Goal: Information Seeking & Learning: Learn about a topic

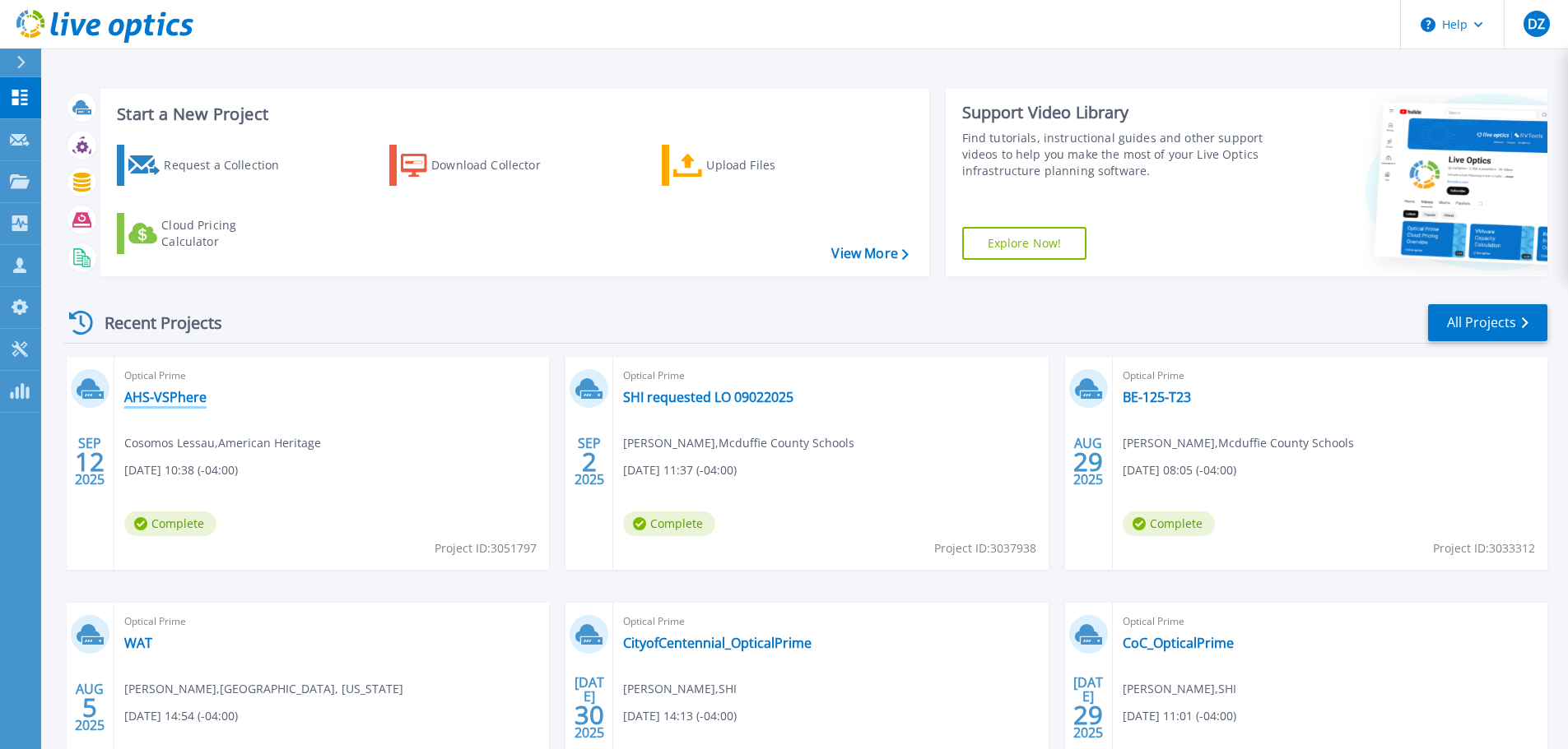
click at [188, 401] on link "AHS-VSPhere" at bounding box center [165, 397] width 82 height 17
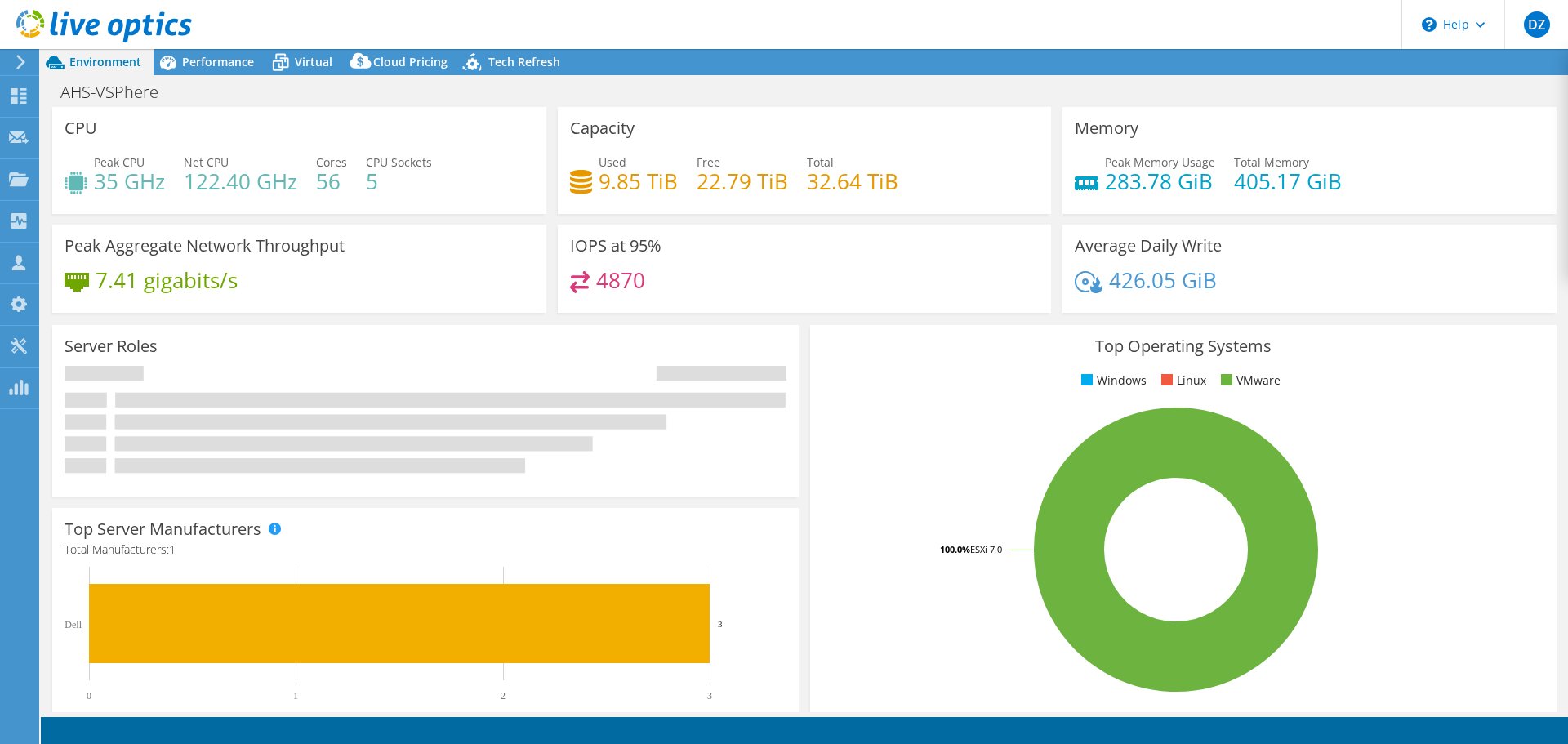
select select "USD"
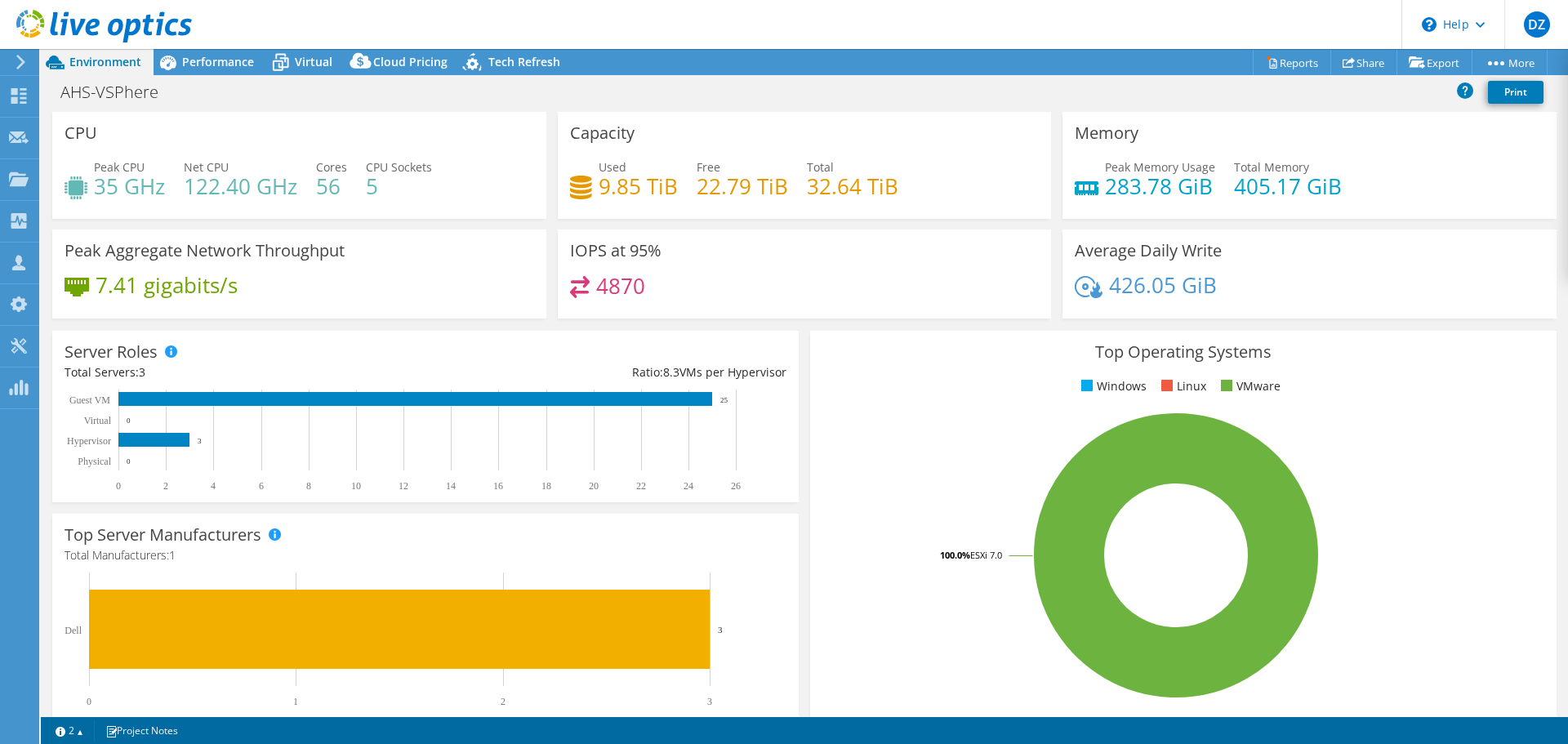
click at [607, 244] on h3 "IOPS at 95%" at bounding box center [615, 251] width 91 height 18
copy div "IOPS at 95%"
click at [204, 63] on span "Performance" at bounding box center [218, 62] width 72 height 16
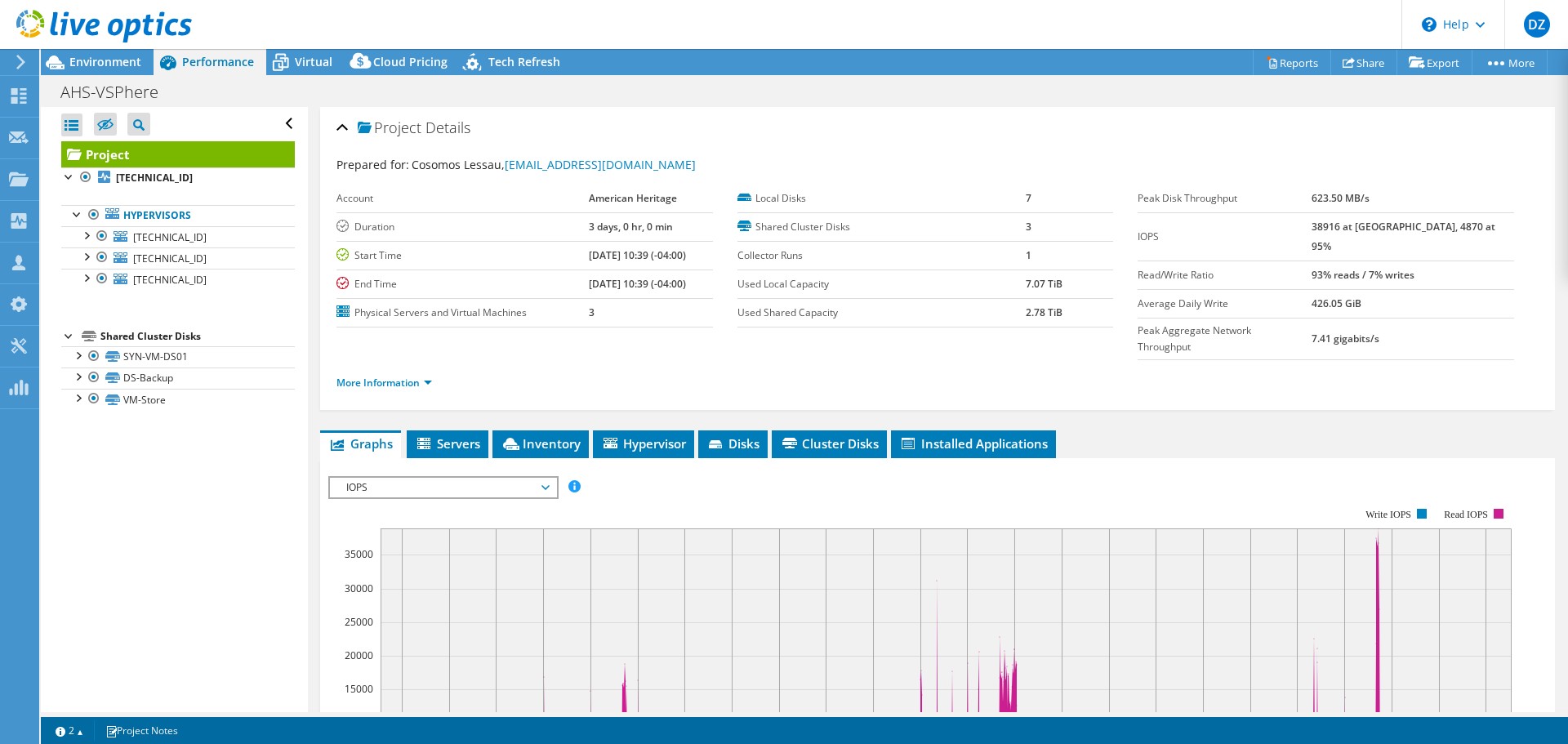
click at [494, 477] on span "IOPS" at bounding box center [443, 487] width 210 height 20
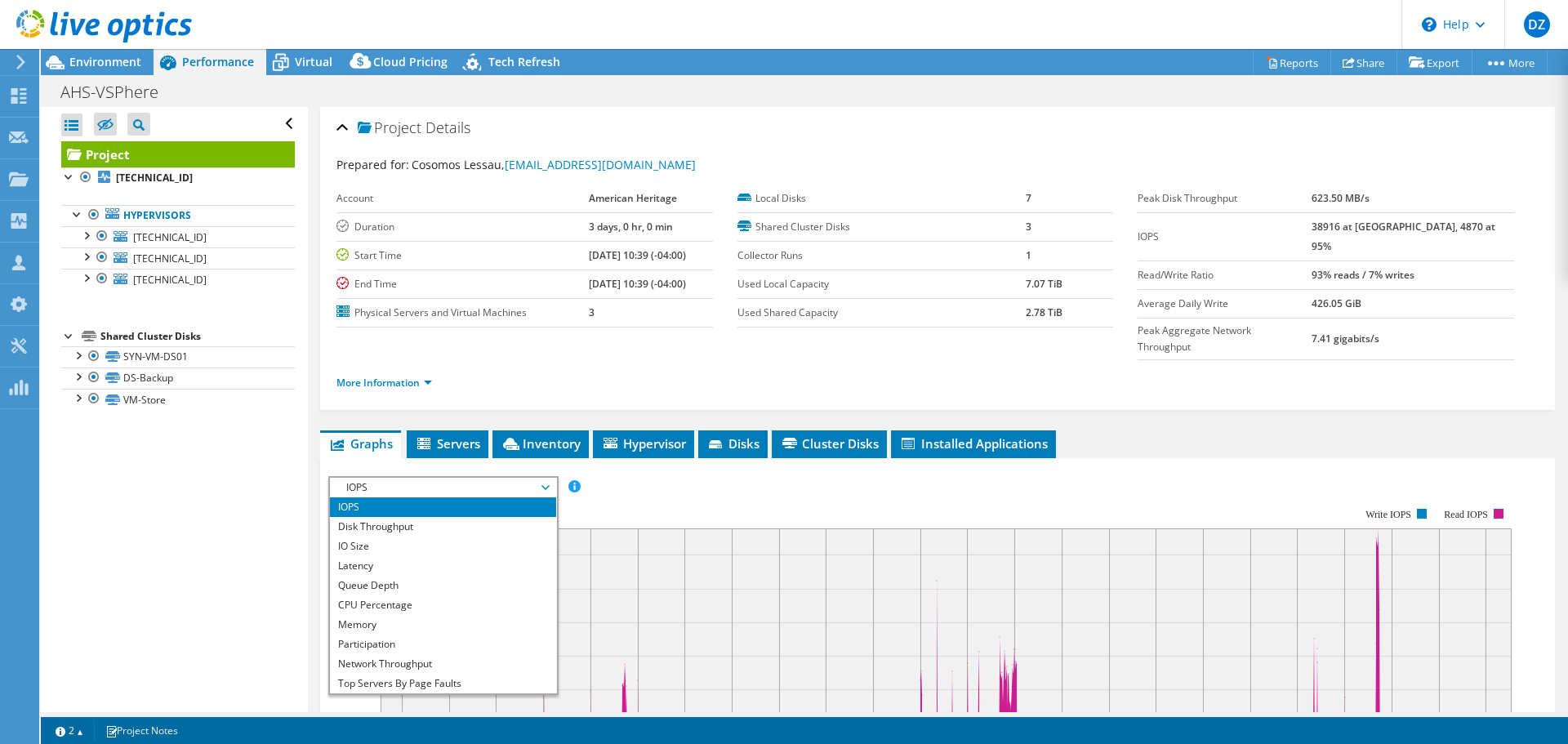
click at [494, 477] on span "IOPS" at bounding box center [443, 487] width 210 height 20
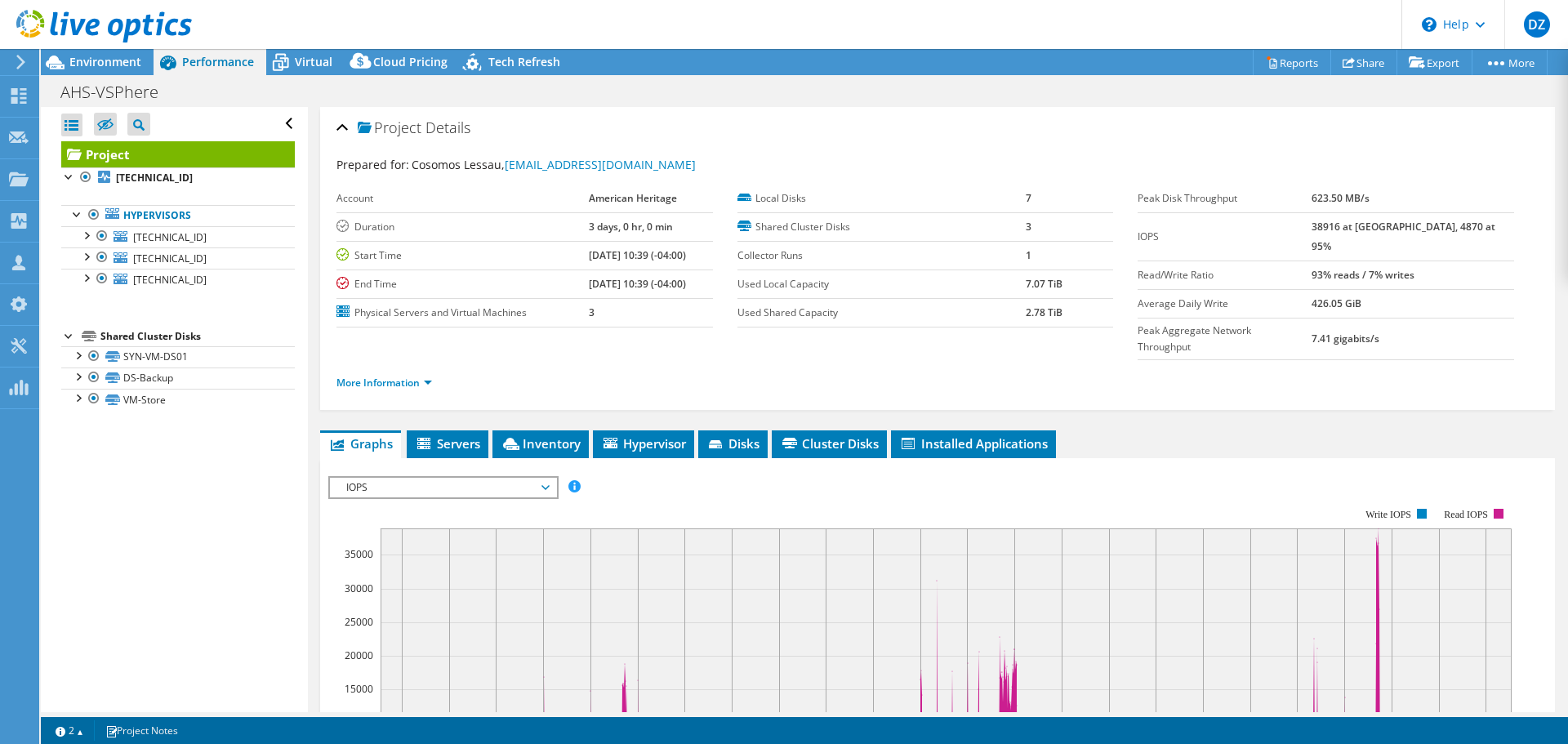
click at [158, 156] on link "Project" at bounding box center [178, 155] width 233 height 26
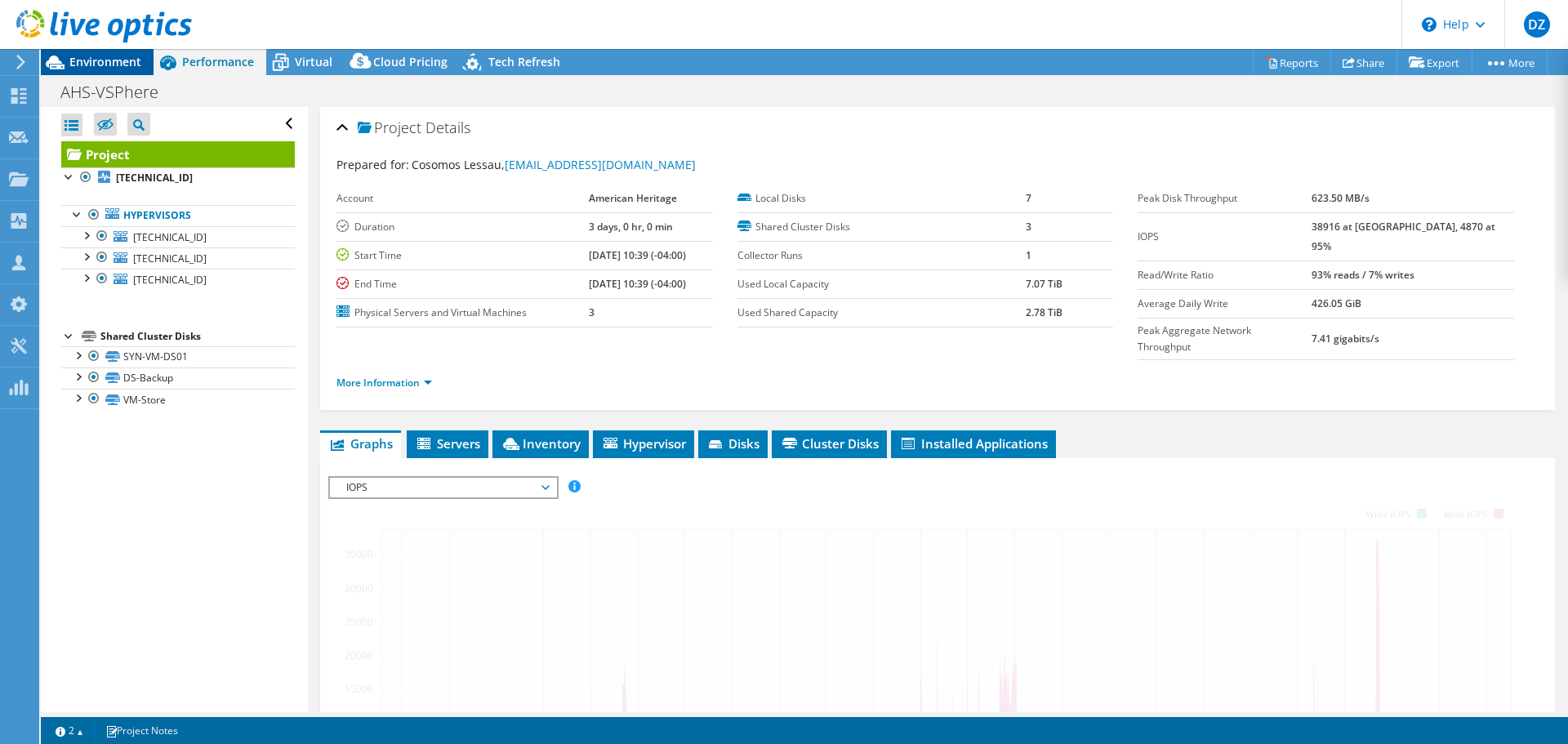
click at [113, 66] on span "Environment" at bounding box center [105, 62] width 72 height 16
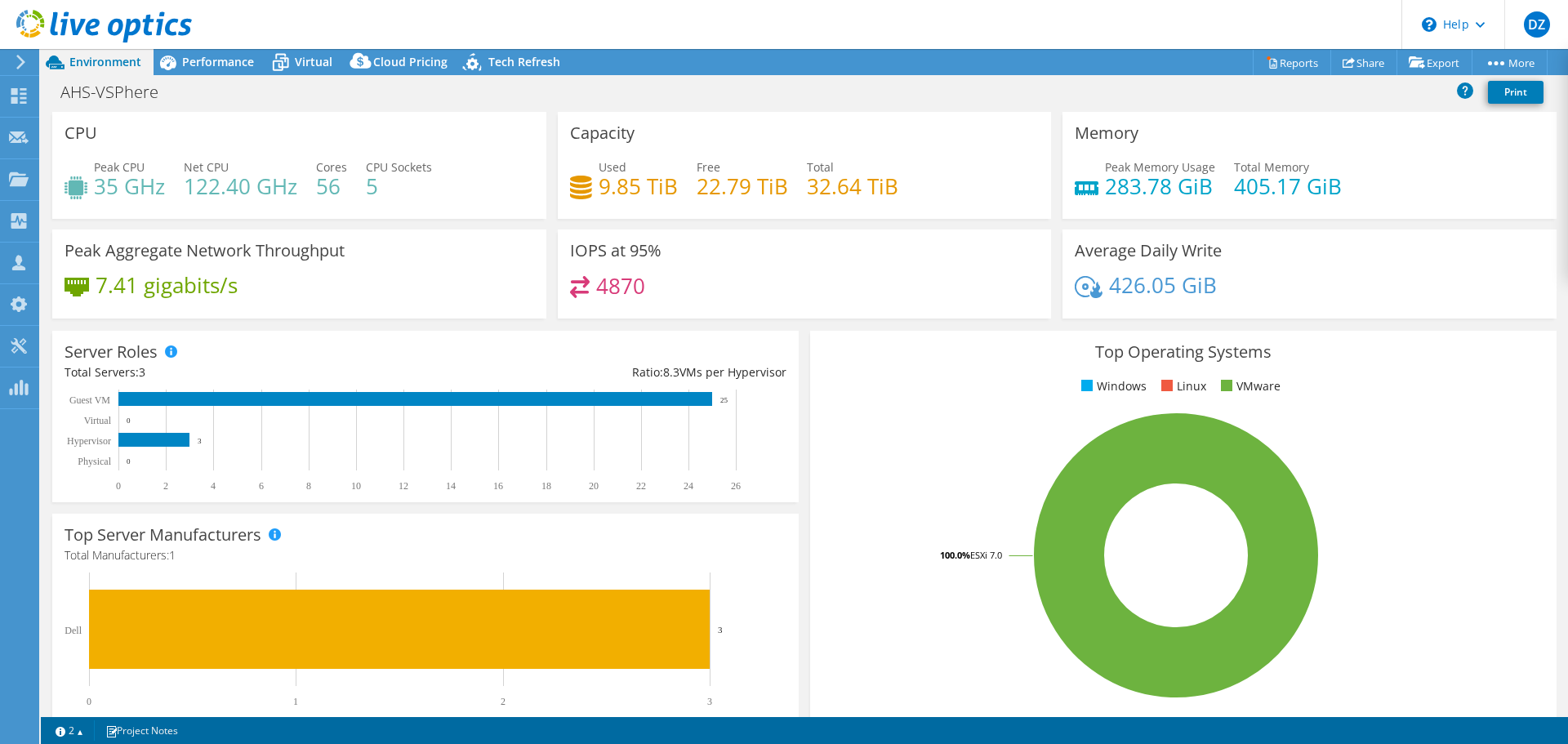
click at [616, 277] on h4 "4870" at bounding box center [620, 286] width 49 height 18
click at [194, 64] on span "Performance" at bounding box center [218, 62] width 72 height 16
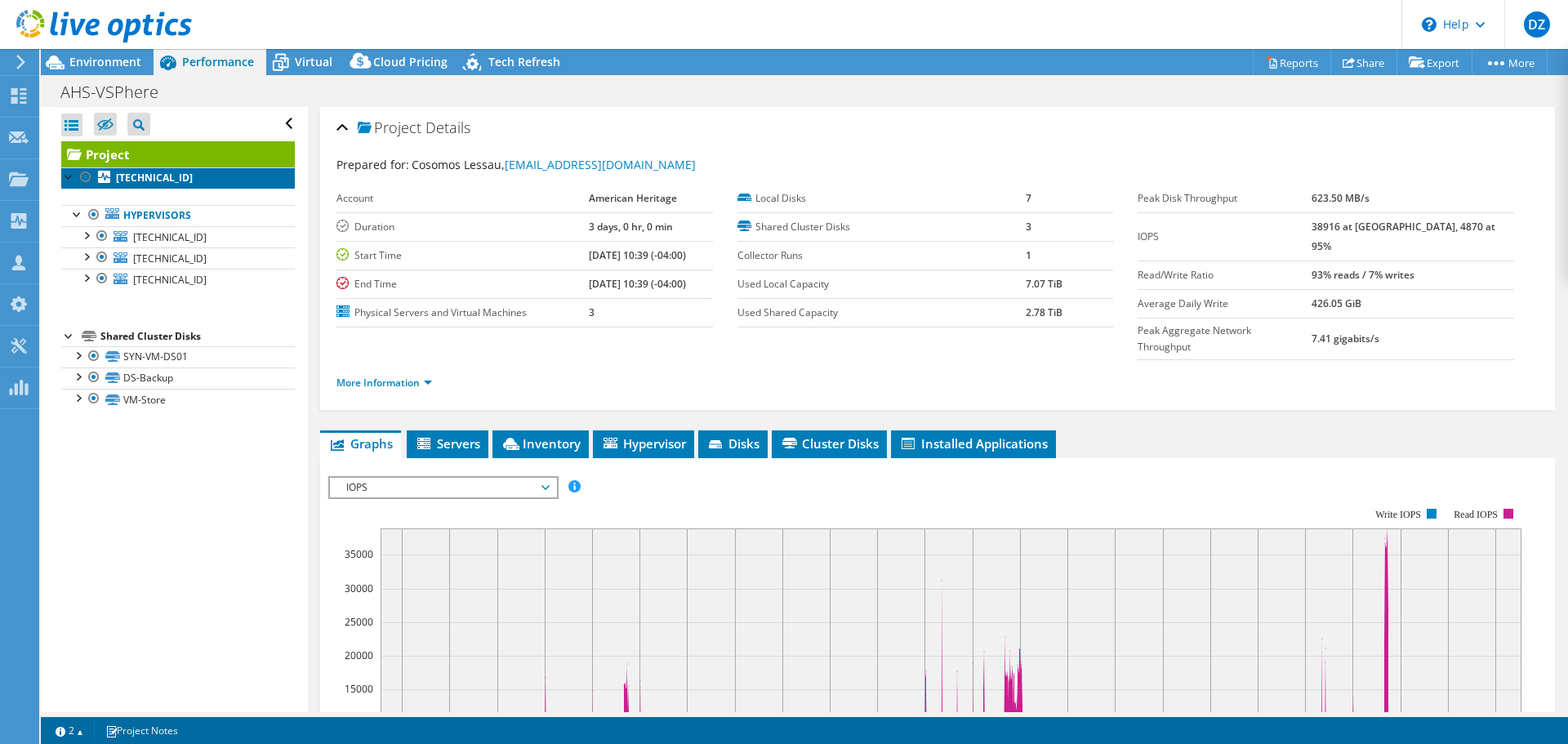
click at [136, 184] on b "172.25.0.98" at bounding box center [154, 178] width 76 height 14
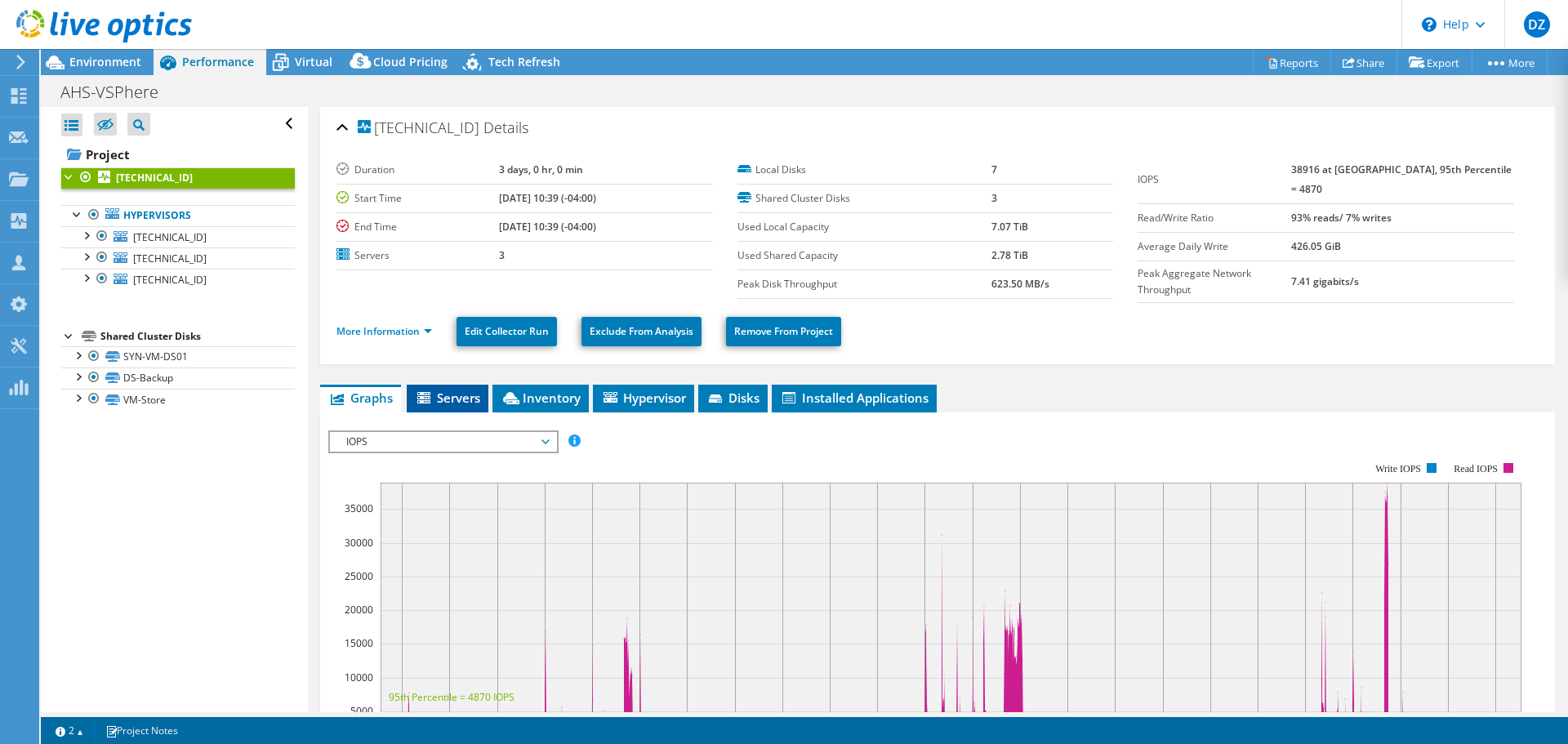
click at [477, 403] on li "Servers" at bounding box center [448, 398] width 82 height 28
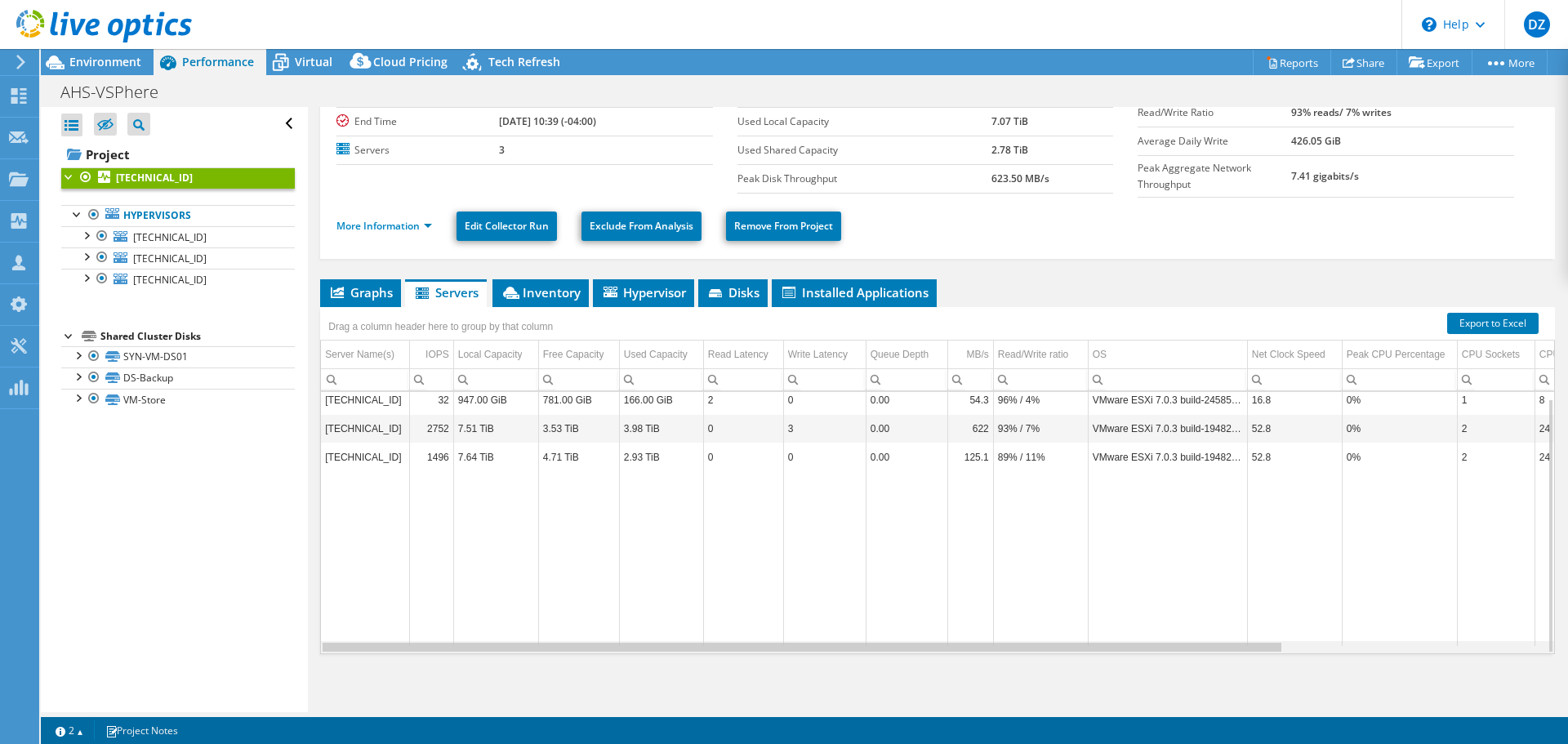
scroll to position [0, 329]
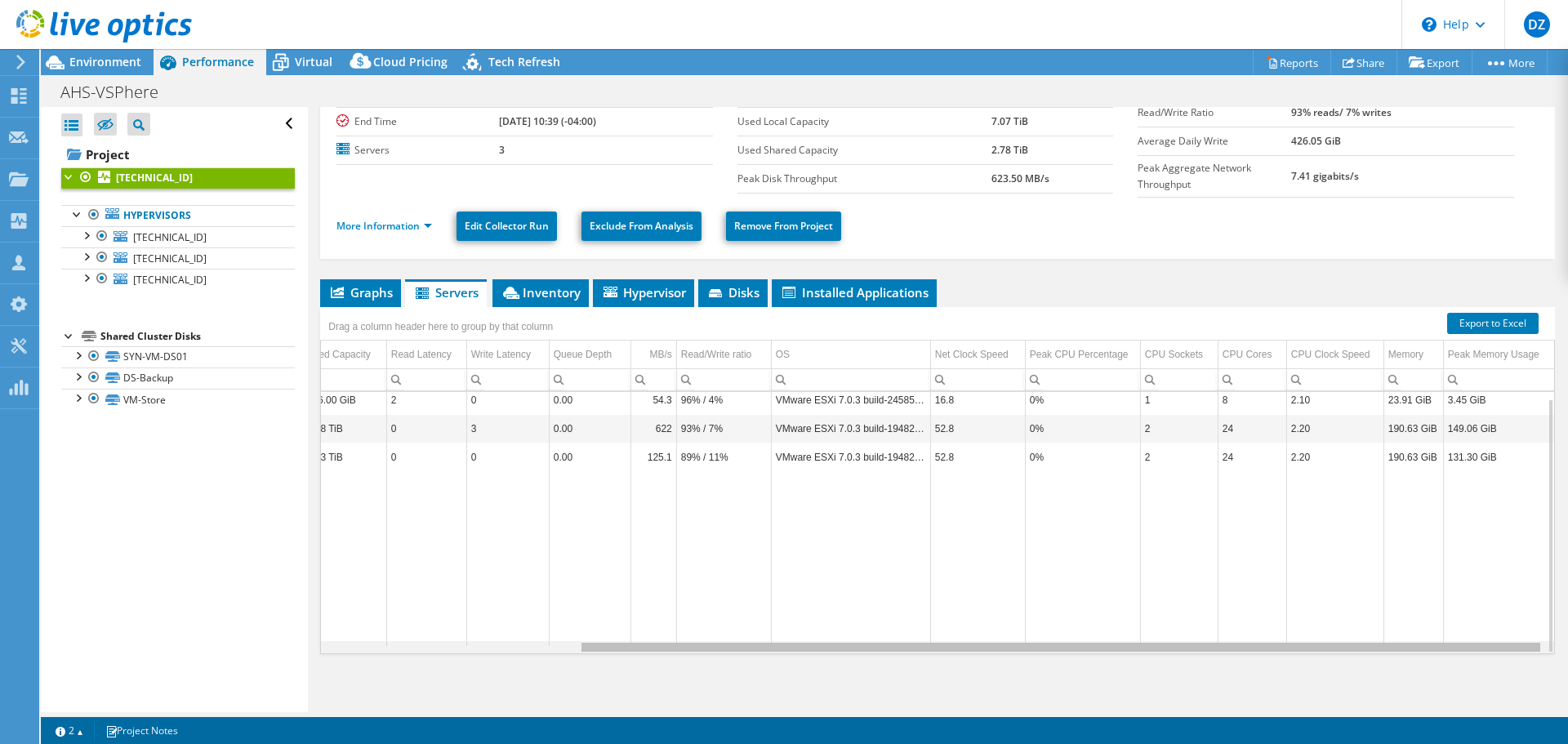
drag, startPoint x: 834, startPoint y: 648, endPoint x: 1328, endPoint y: 667, distance: 494.4
click at [1328, 667] on body "DZ Channel Partner Dmytro Zholobak dmytro_zholobak@shi.com SHI My Profile Log O…" at bounding box center [784, 372] width 1568 height 744
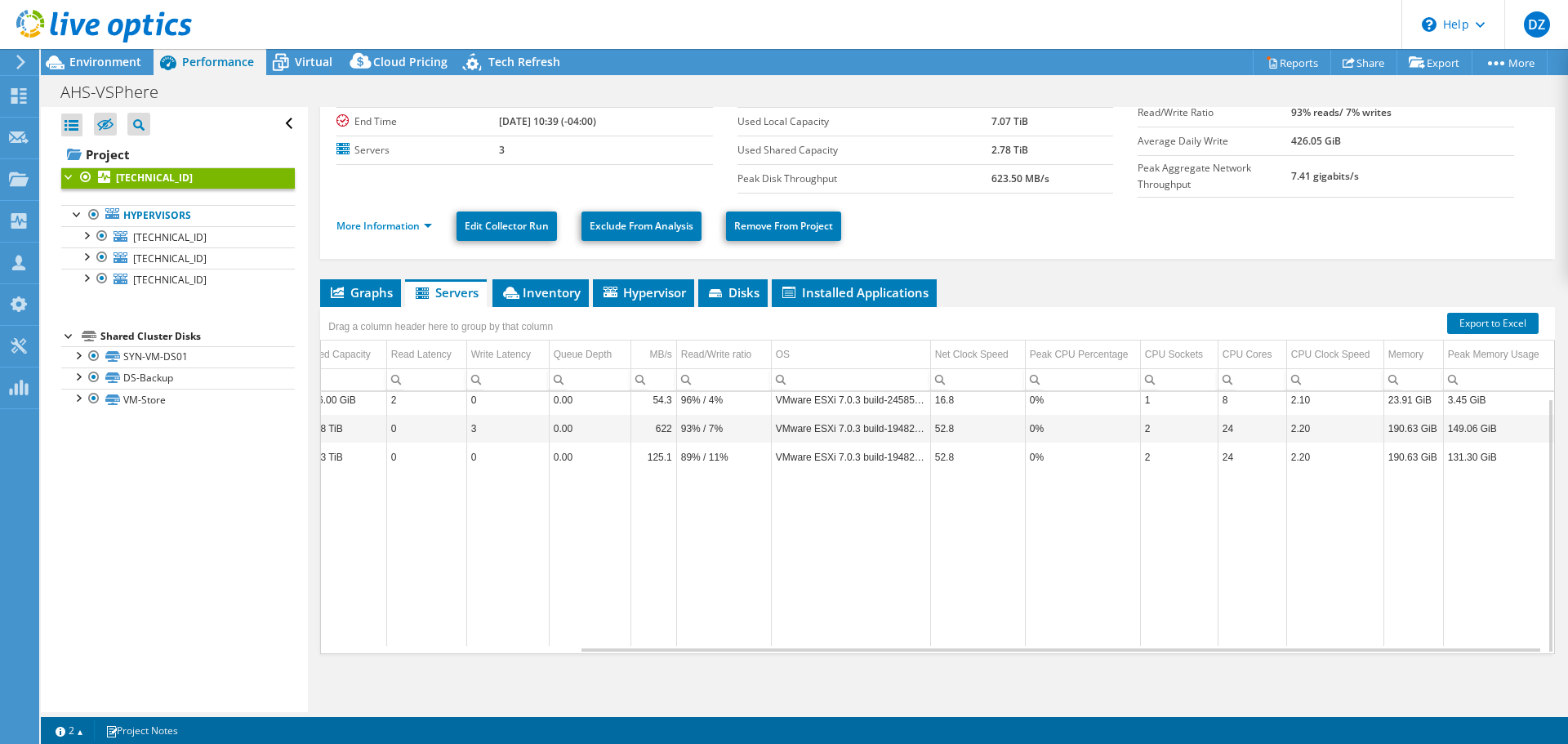
drag, startPoint x: 1325, startPoint y: 663, endPoint x: 914, endPoint y: 649, distance: 411.2
click at [937, 655] on div "Graphs Servers Inventory Hypervisor Disks Cluster Disks Installed Applications …" at bounding box center [937, 484] width 1235 height 408
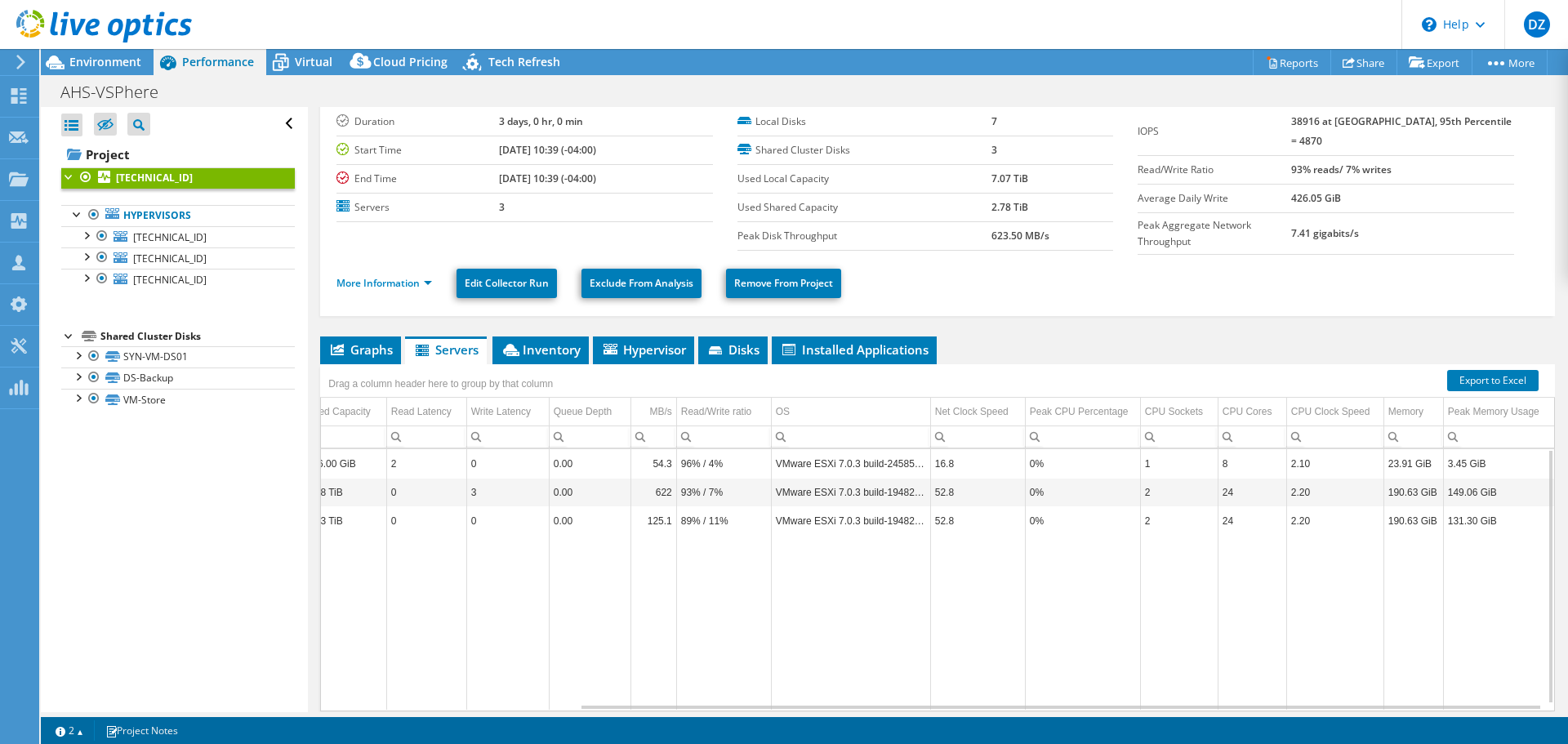
scroll to position [0, 0]
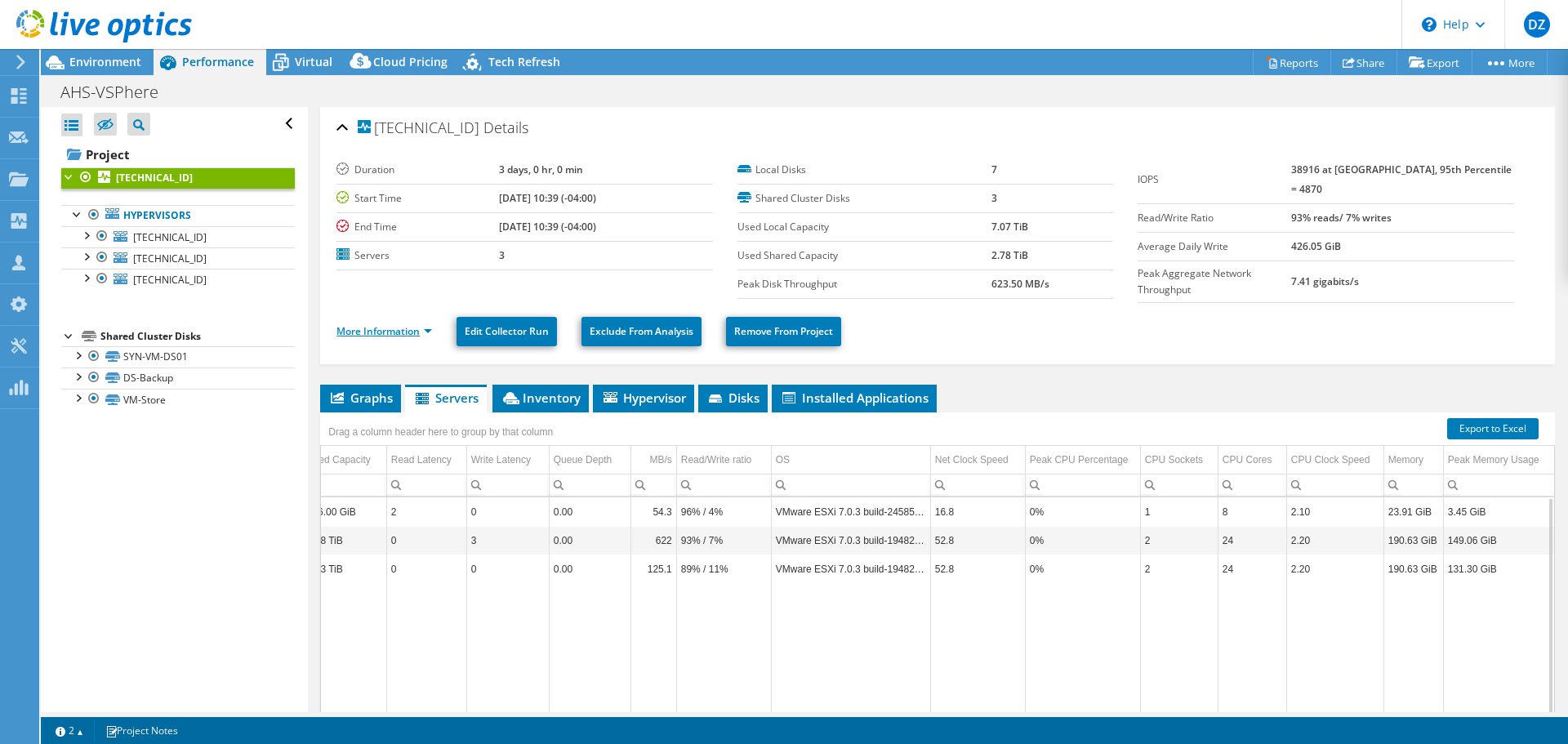
click at [423, 328] on link "More Information" at bounding box center [384, 332] width 95 height 14
